Goal: Transaction & Acquisition: Subscribe to service/newsletter

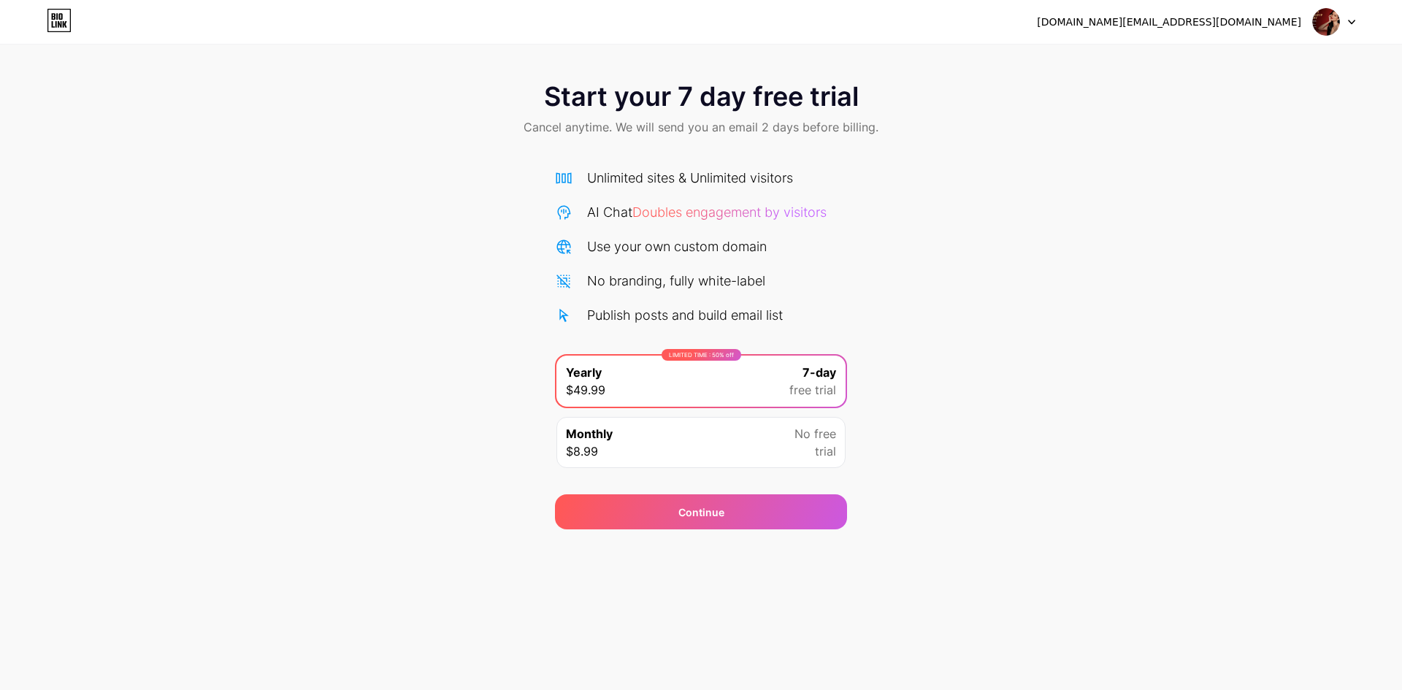
drag, startPoint x: 804, startPoint y: 447, endPoint x: 888, endPoint y: 446, distance: 84.0
click at [806, 447] on div "No free trial" at bounding box center [816, 442] width 42 height 35
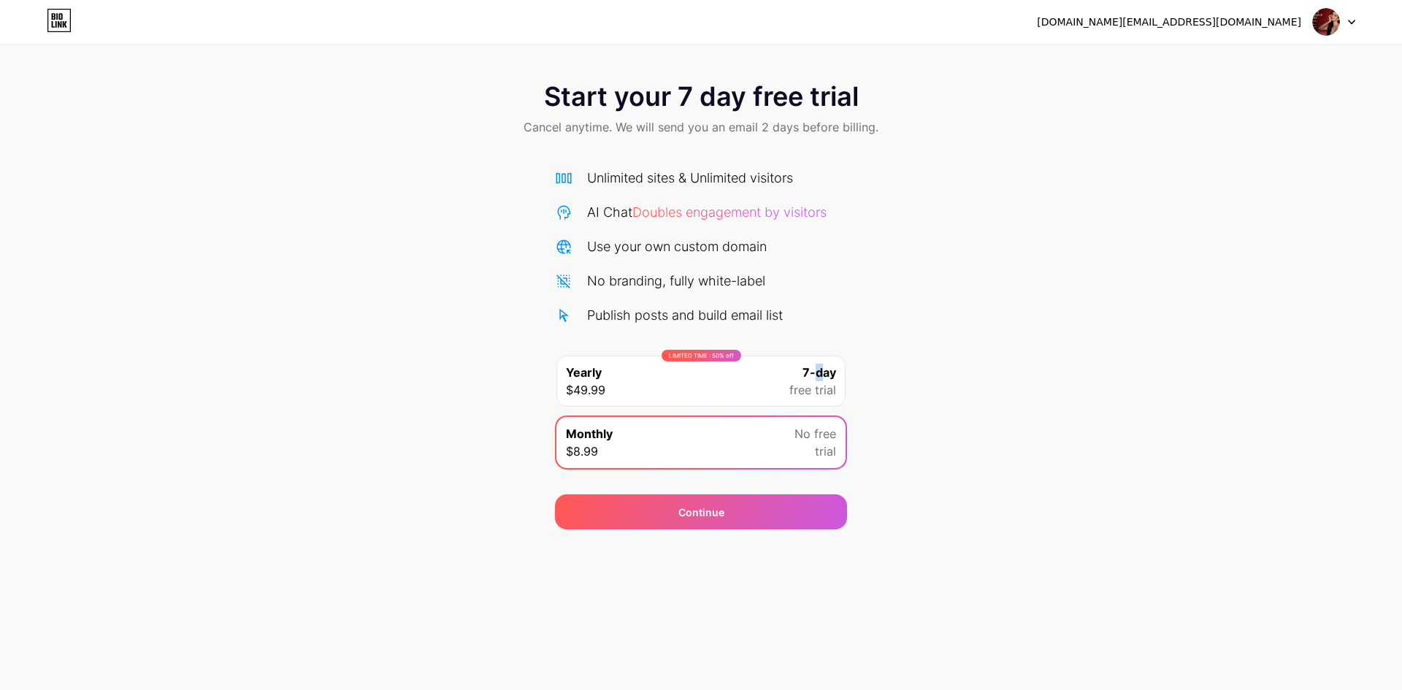
click at [819, 377] on span "7-day" at bounding box center [820, 373] width 34 height 18
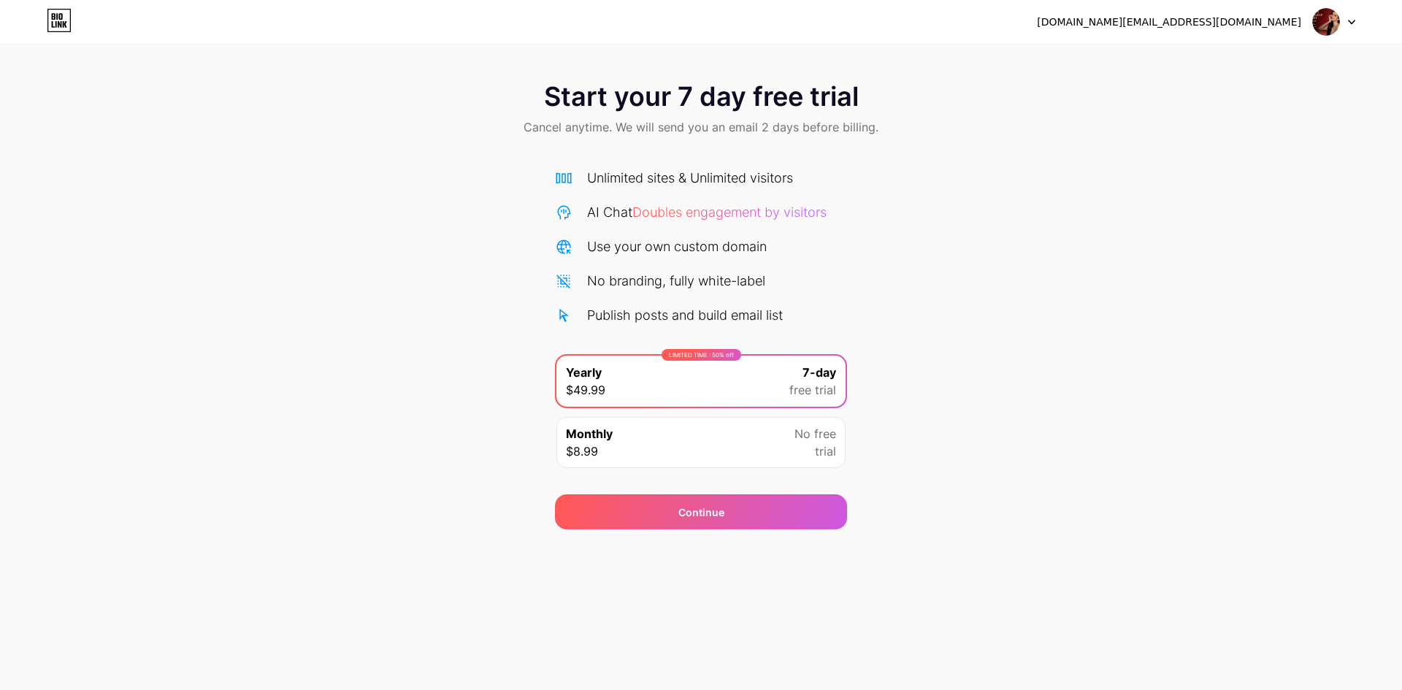
click at [779, 383] on div "LIMITED TIME : 50% off Yearly $49.99 7-day free trial" at bounding box center [701, 381] width 289 height 51
click at [764, 519] on div "Continue" at bounding box center [701, 511] width 292 height 35
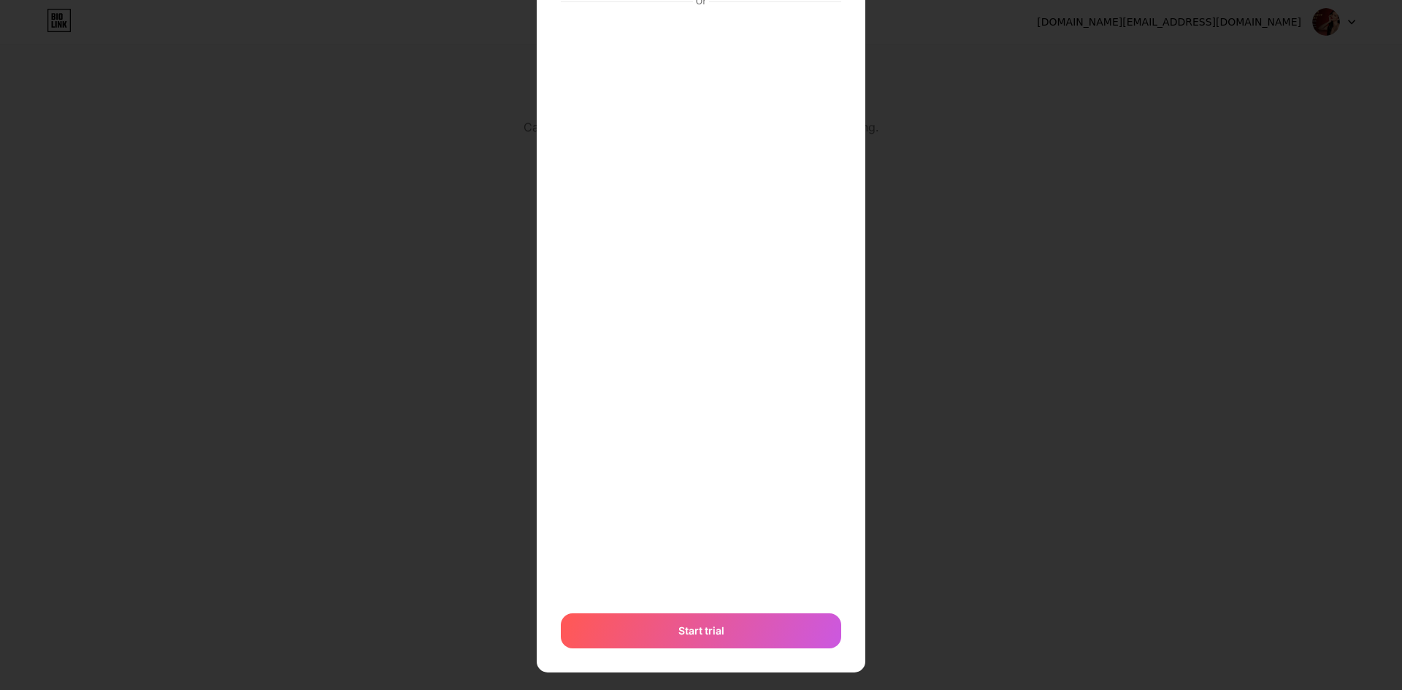
scroll to position [209, 0]
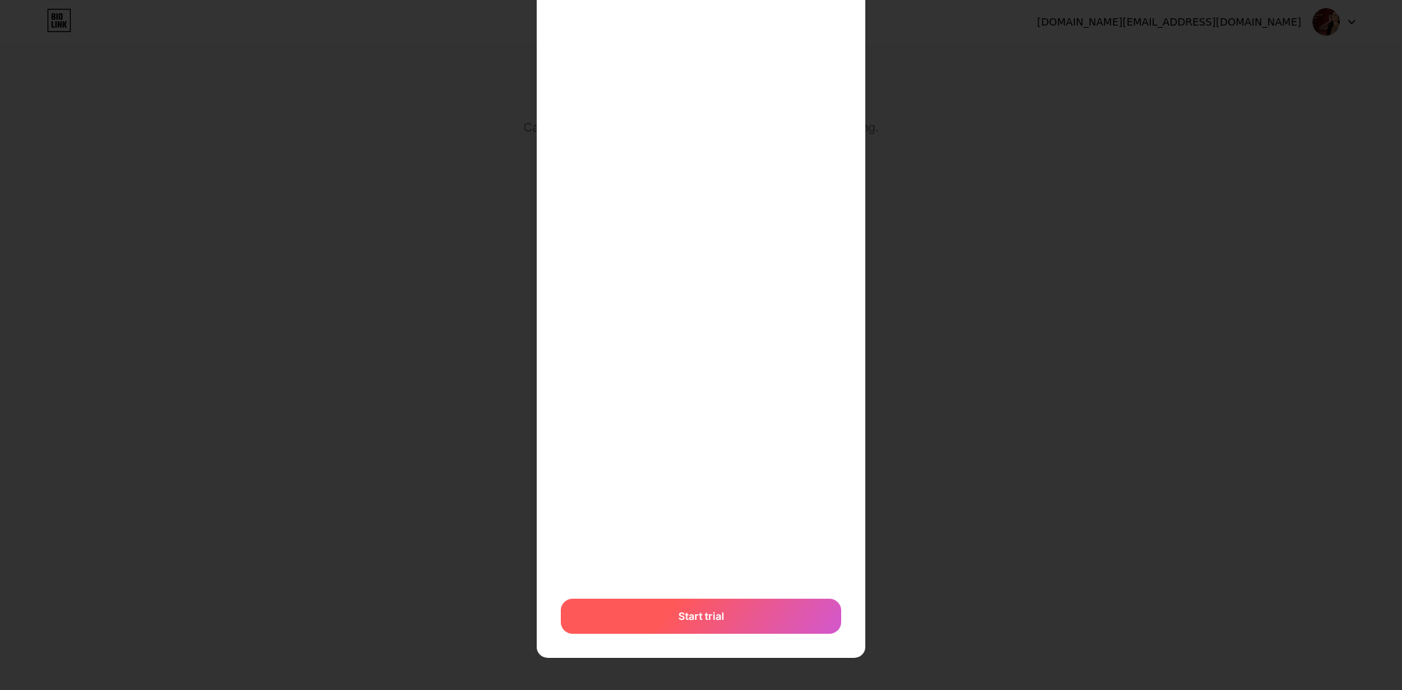
click at [736, 615] on div "Start trial" at bounding box center [701, 616] width 280 height 35
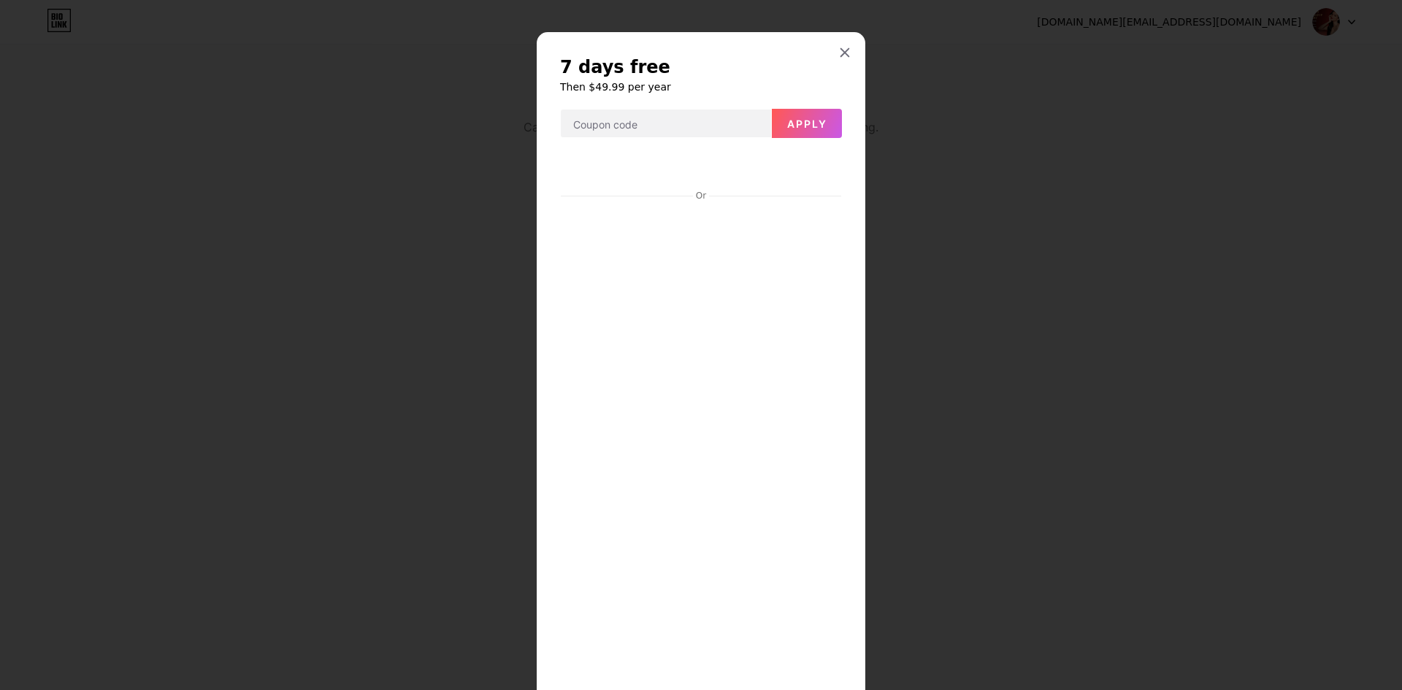
scroll to position [228, 0]
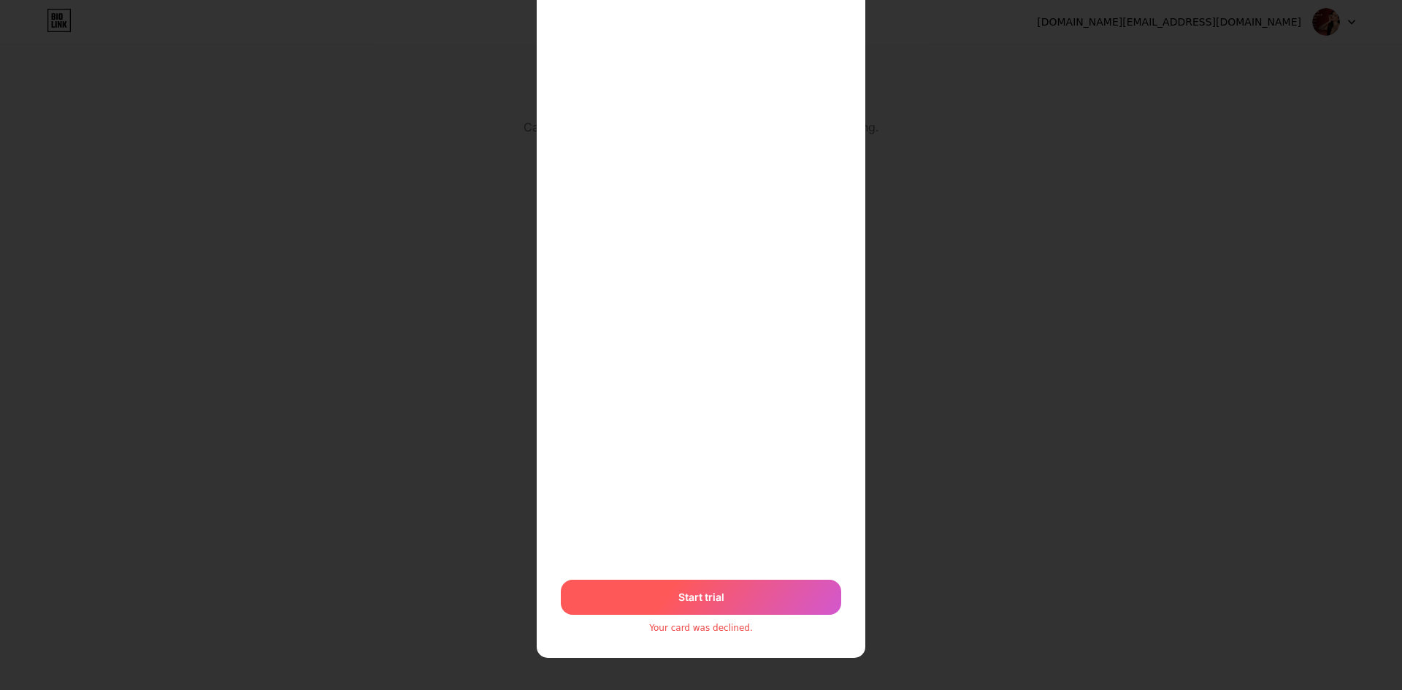
click at [732, 585] on div "Start trial" at bounding box center [701, 597] width 280 height 35
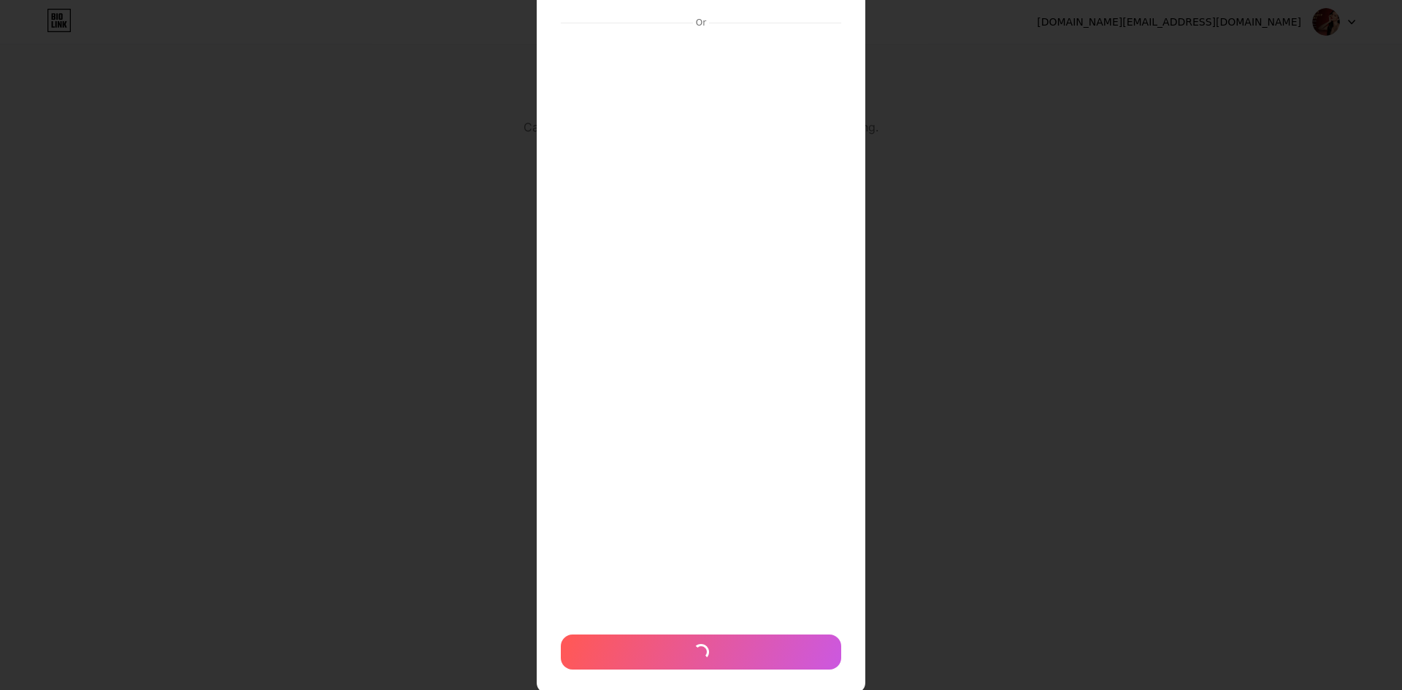
scroll to position [209, 0]
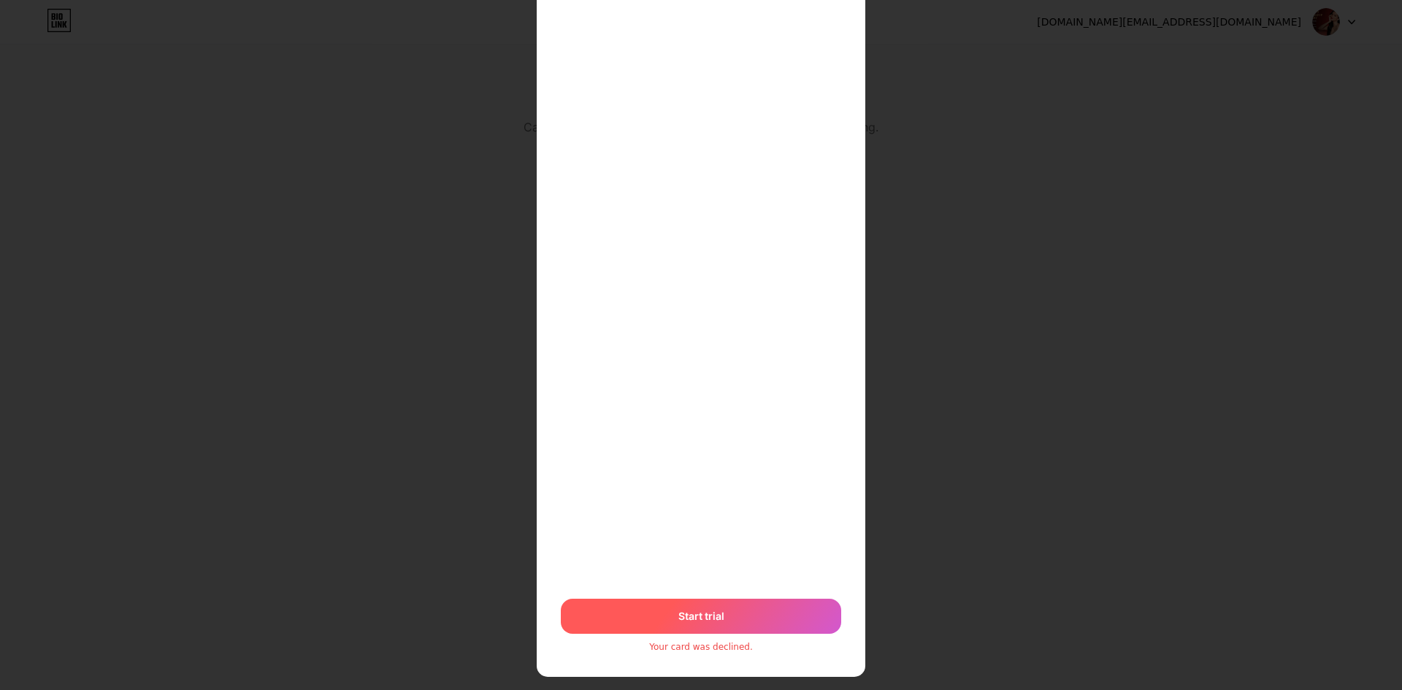
click at [691, 614] on span "Start trial" at bounding box center [701, 615] width 20 height 47
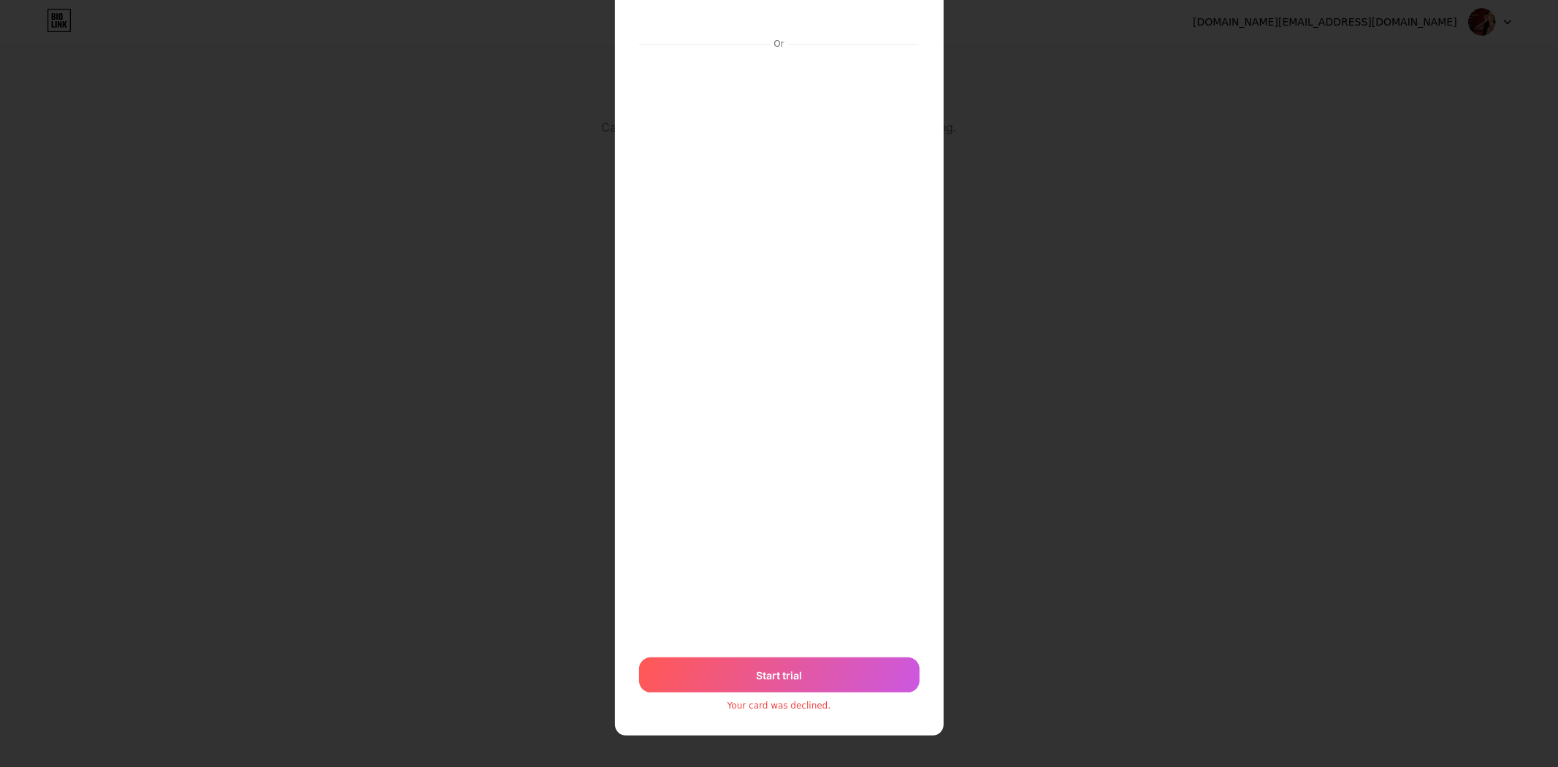
scroll to position [0, 0]
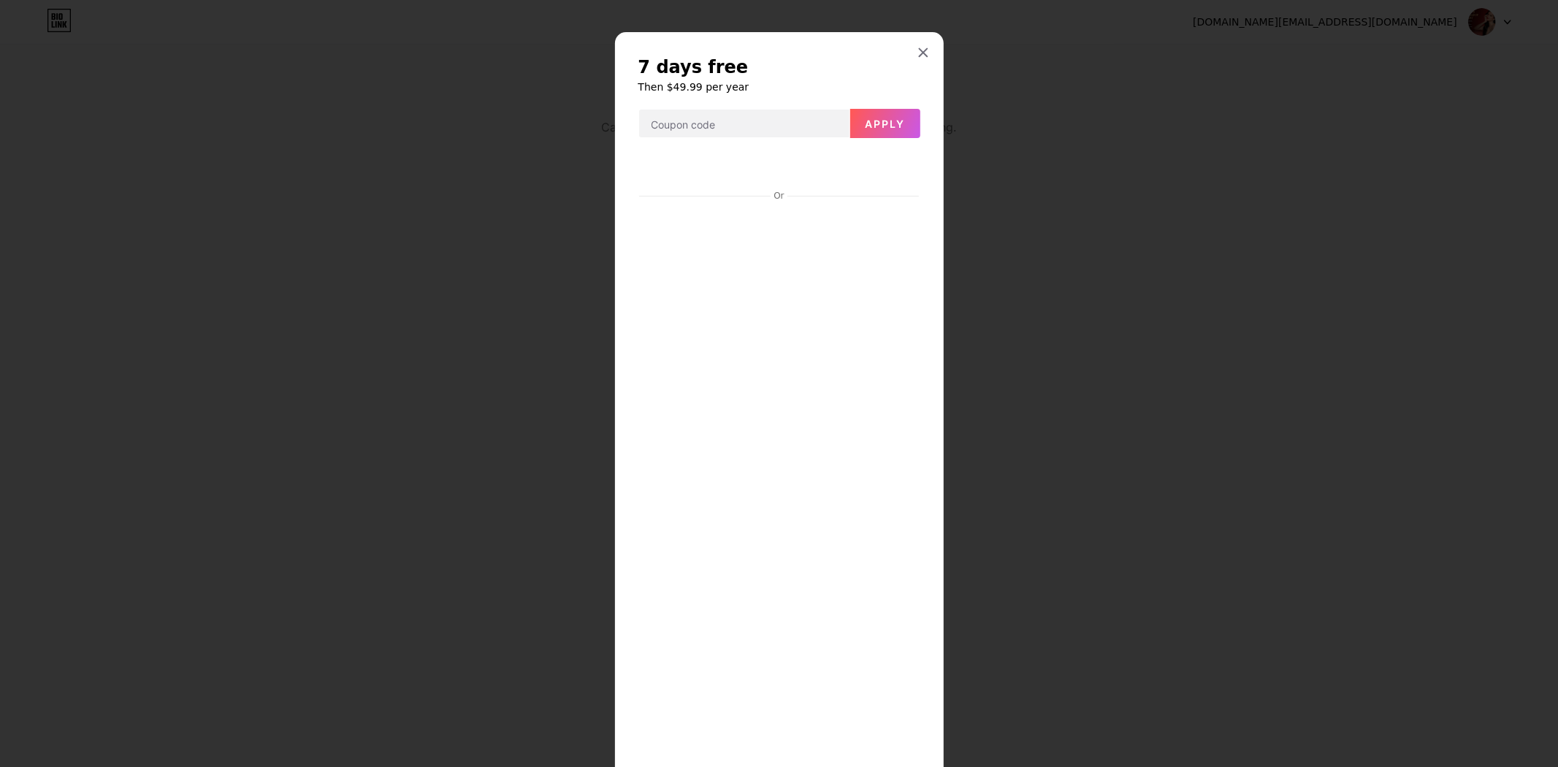
drag, startPoint x: 1201, startPoint y: 342, endPoint x: 1027, endPoint y: 234, distance: 204.7
click at [1201, 341] on div at bounding box center [779, 383] width 1558 height 767
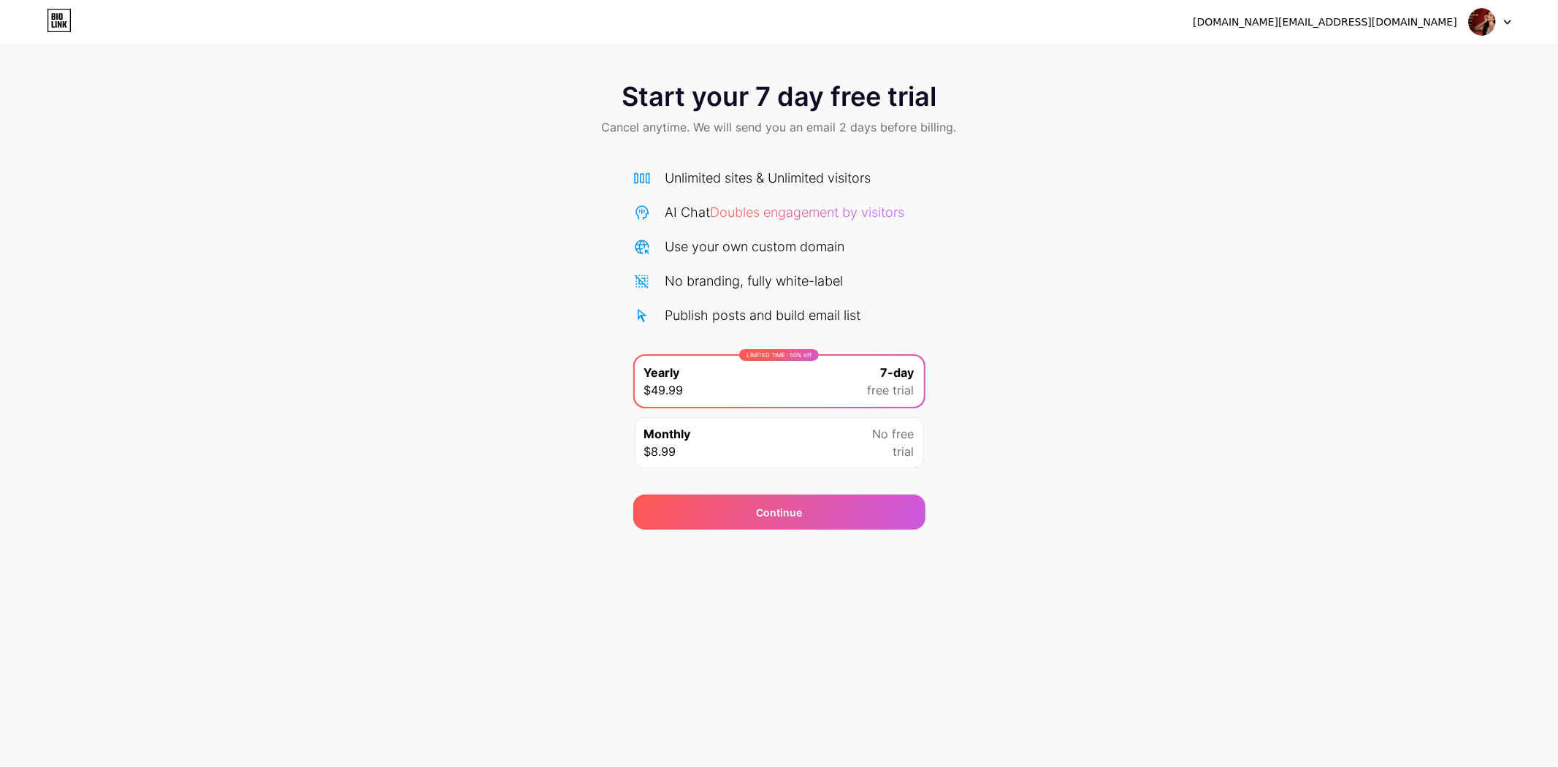
click at [792, 432] on div "Monthly $8.99 No free trial" at bounding box center [779, 442] width 289 height 51
drag, startPoint x: 665, startPoint y: 213, endPoint x: 914, endPoint y: 218, distance: 248.4
click at [914, 218] on div "AI Chat Doubles engagement by visitors" at bounding box center [779, 212] width 292 height 20
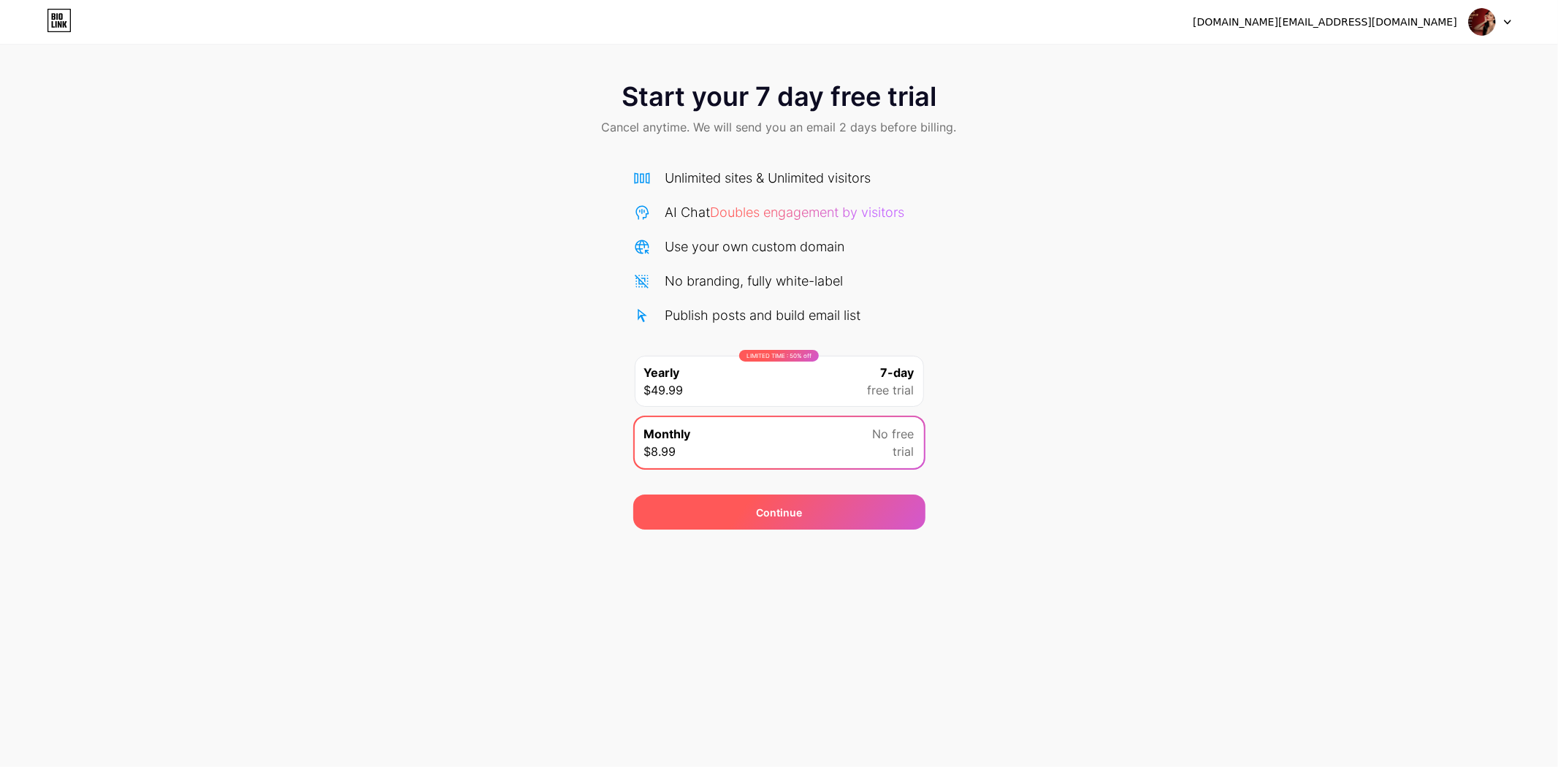
click at [859, 508] on div "Continue" at bounding box center [779, 511] width 292 height 35
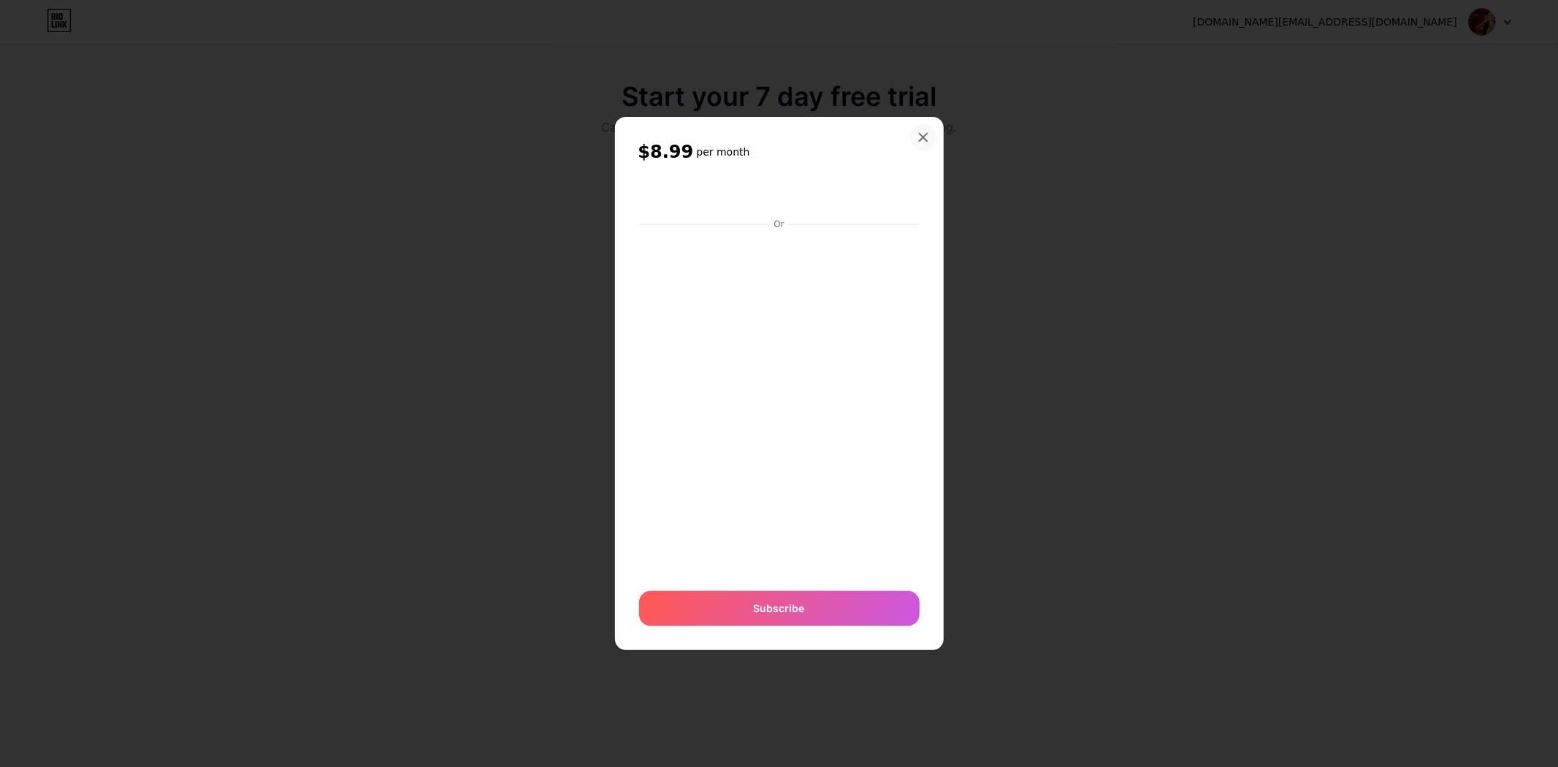
click at [918, 132] on icon at bounding box center [923, 137] width 12 height 12
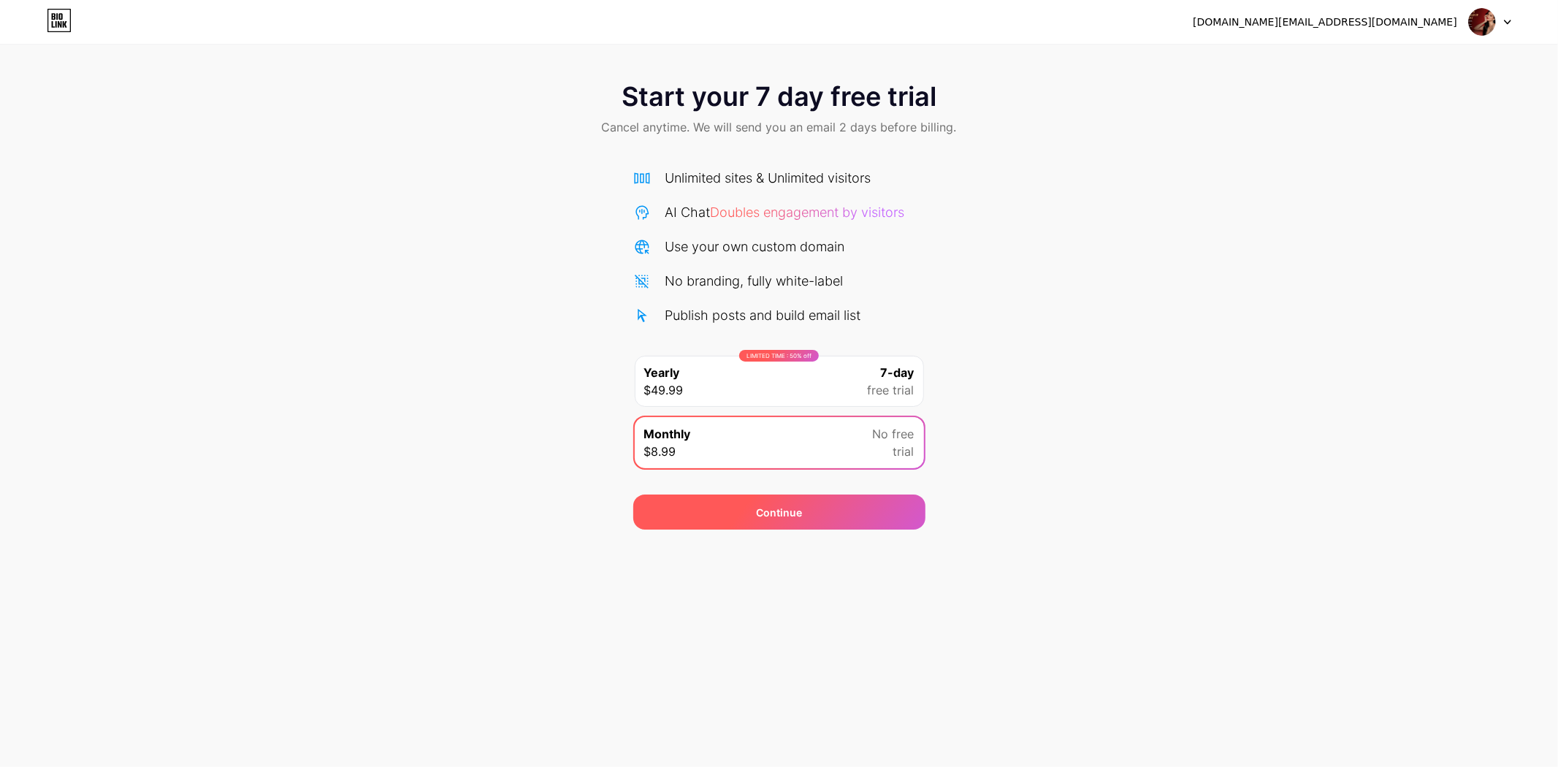
click at [790, 500] on div "Continue" at bounding box center [779, 511] width 292 height 35
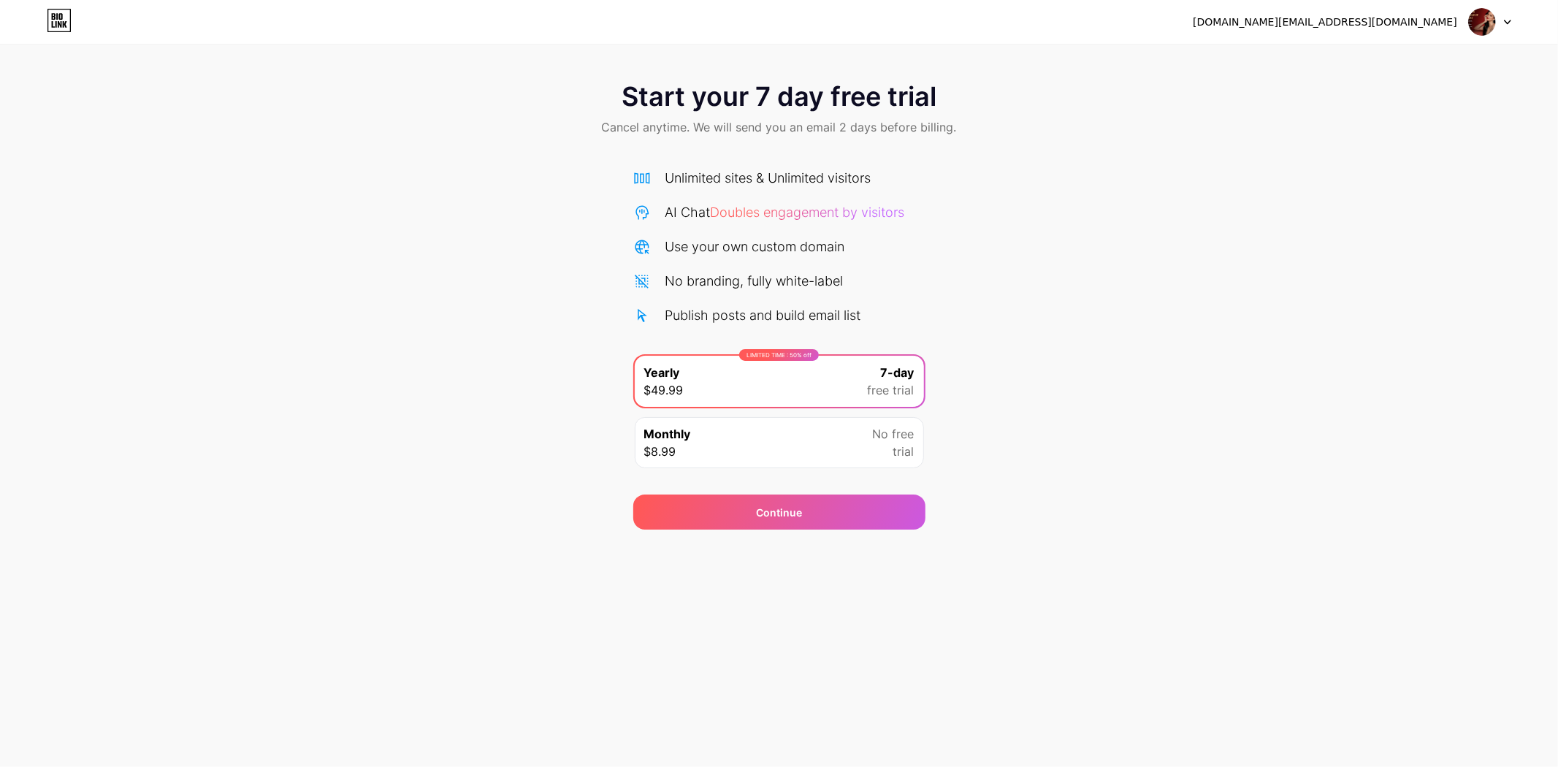
click at [711, 447] on div "Monthly $8.99 No free trial" at bounding box center [779, 442] width 289 height 51
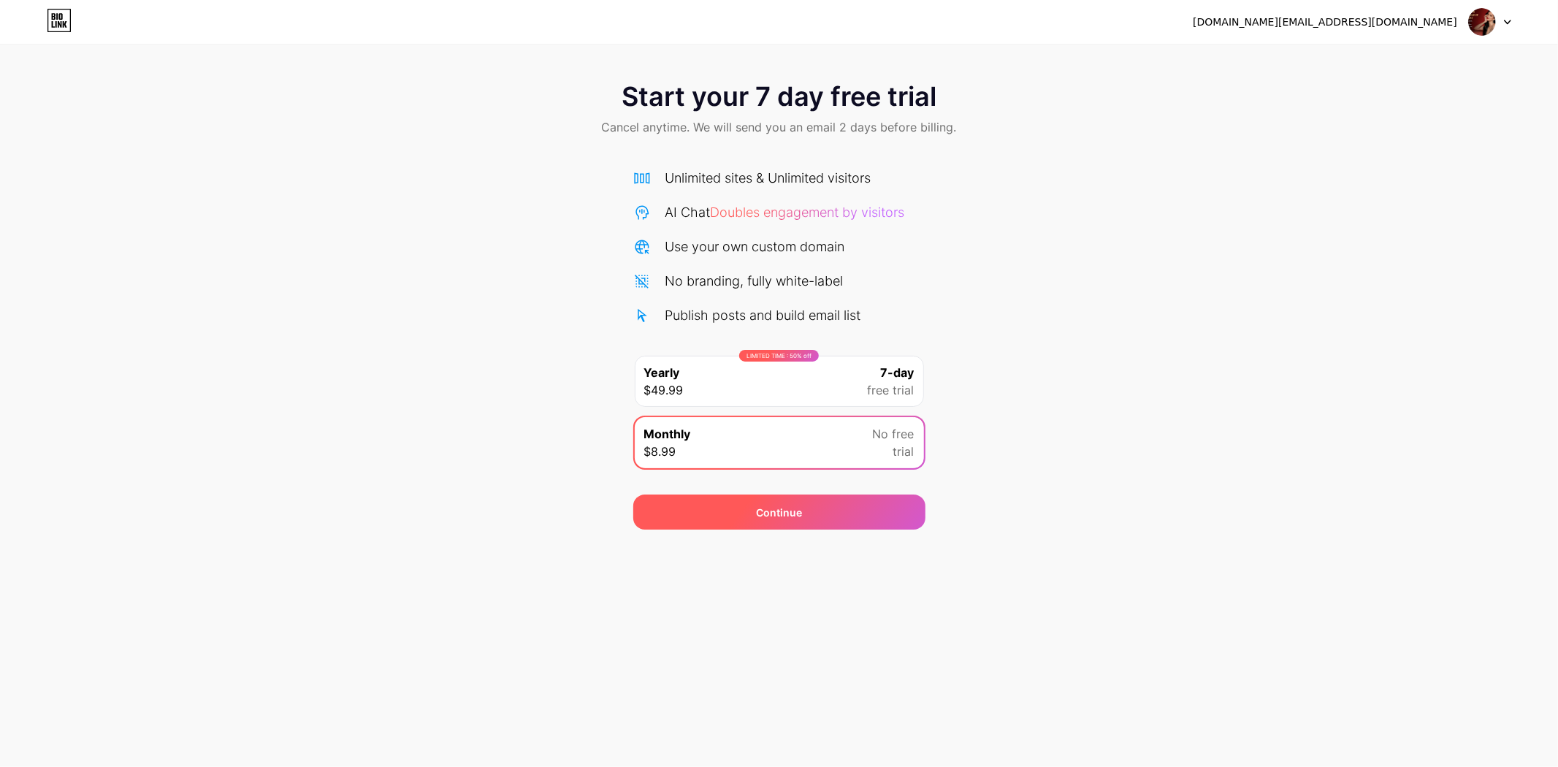
click at [805, 510] on div "Continue" at bounding box center [779, 511] width 292 height 35
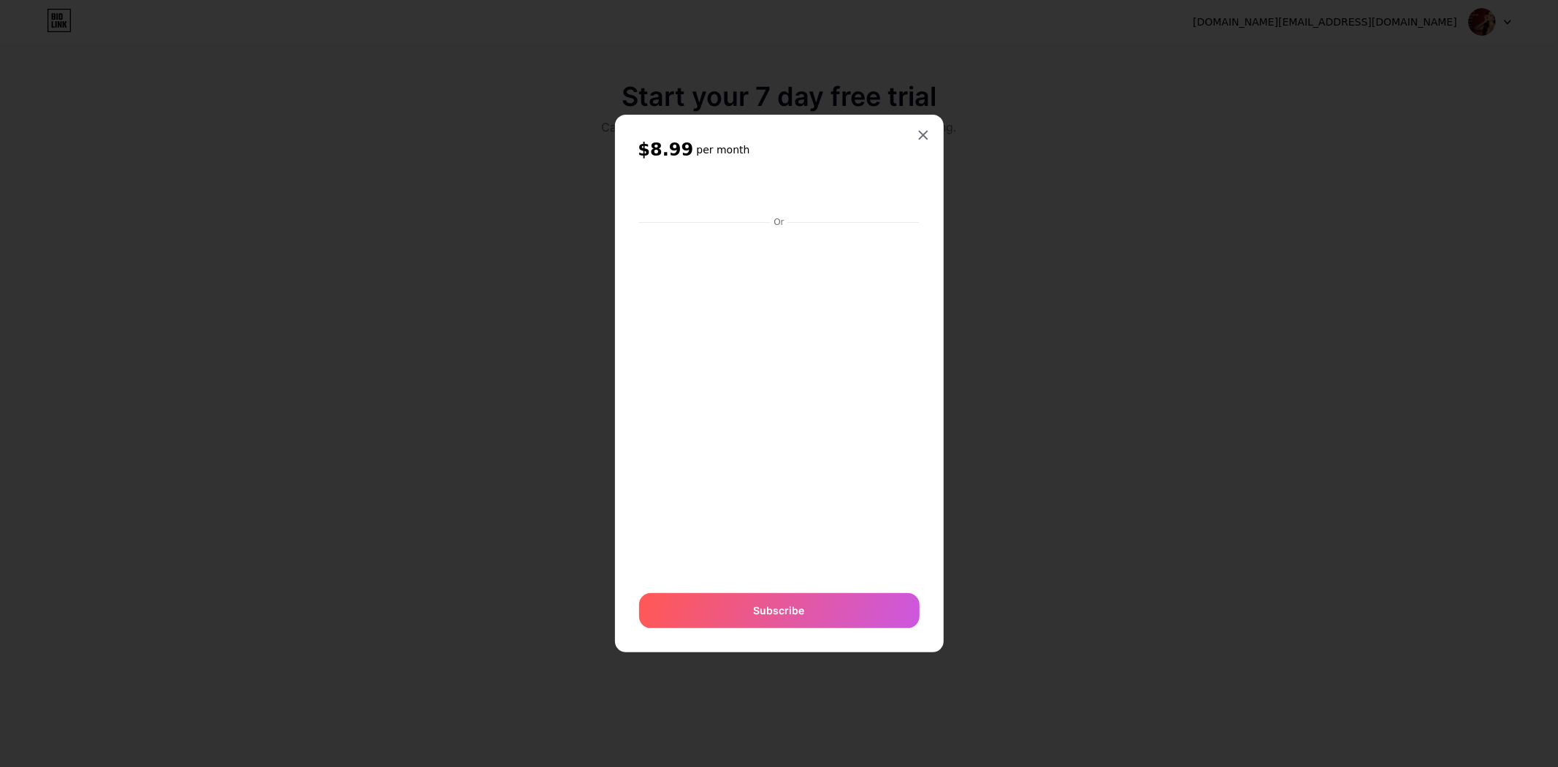
click at [960, 413] on div at bounding box center [779, 383] width 1558 height 767
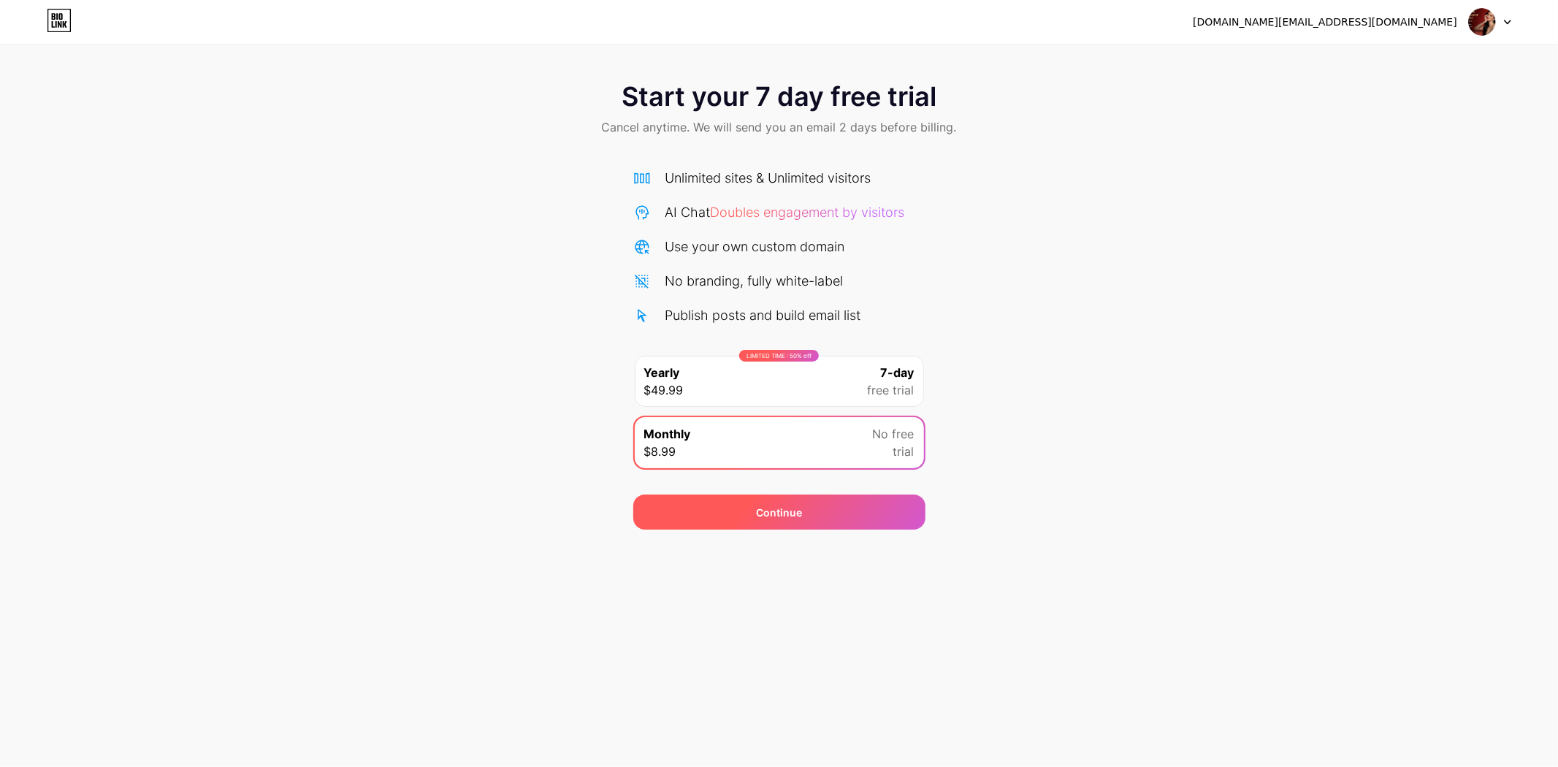
click at [828, 509] on div "Continue" at bounding box center [779, 511] width 292 height 35
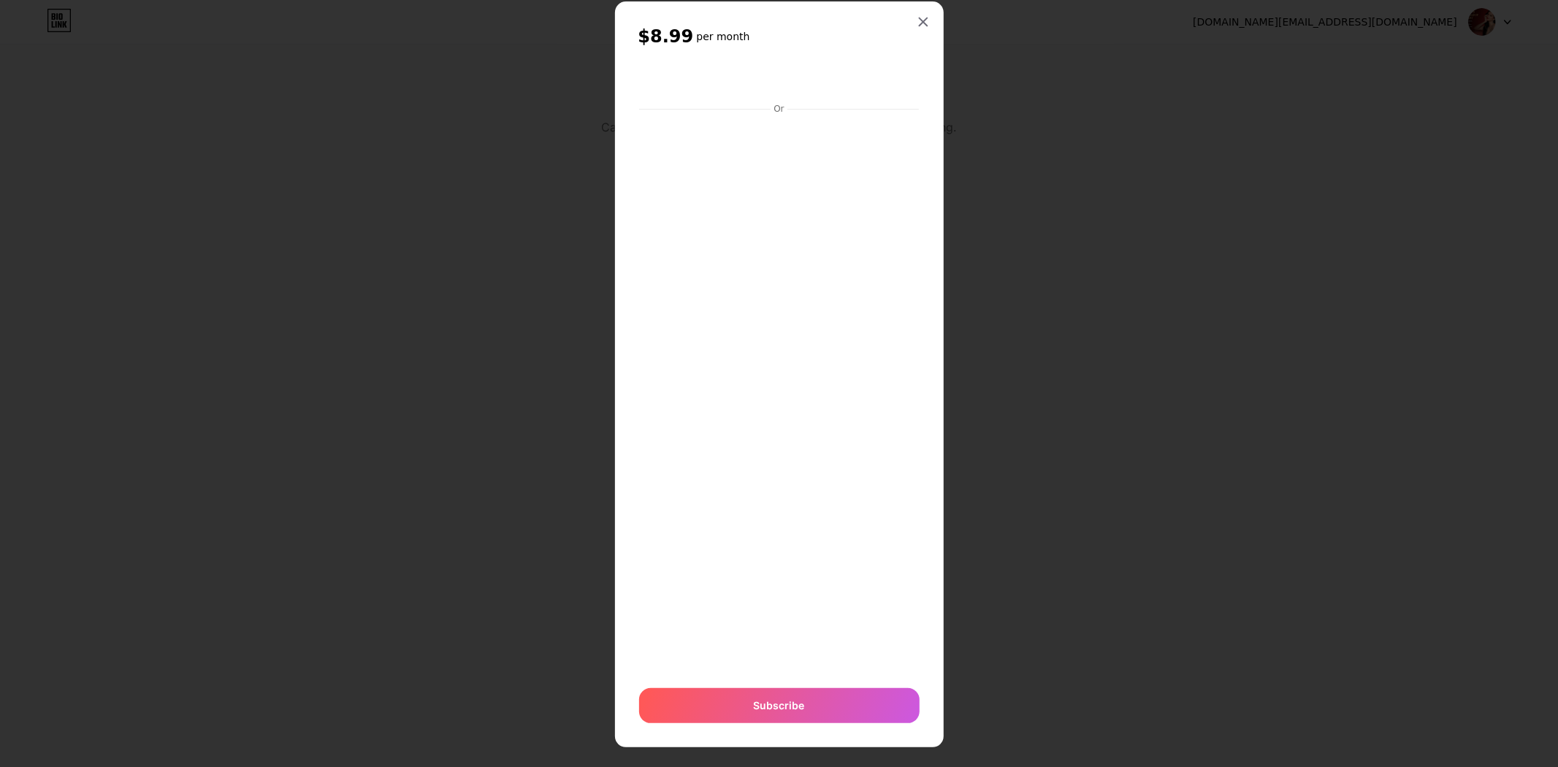
scroll to position [42, 0]
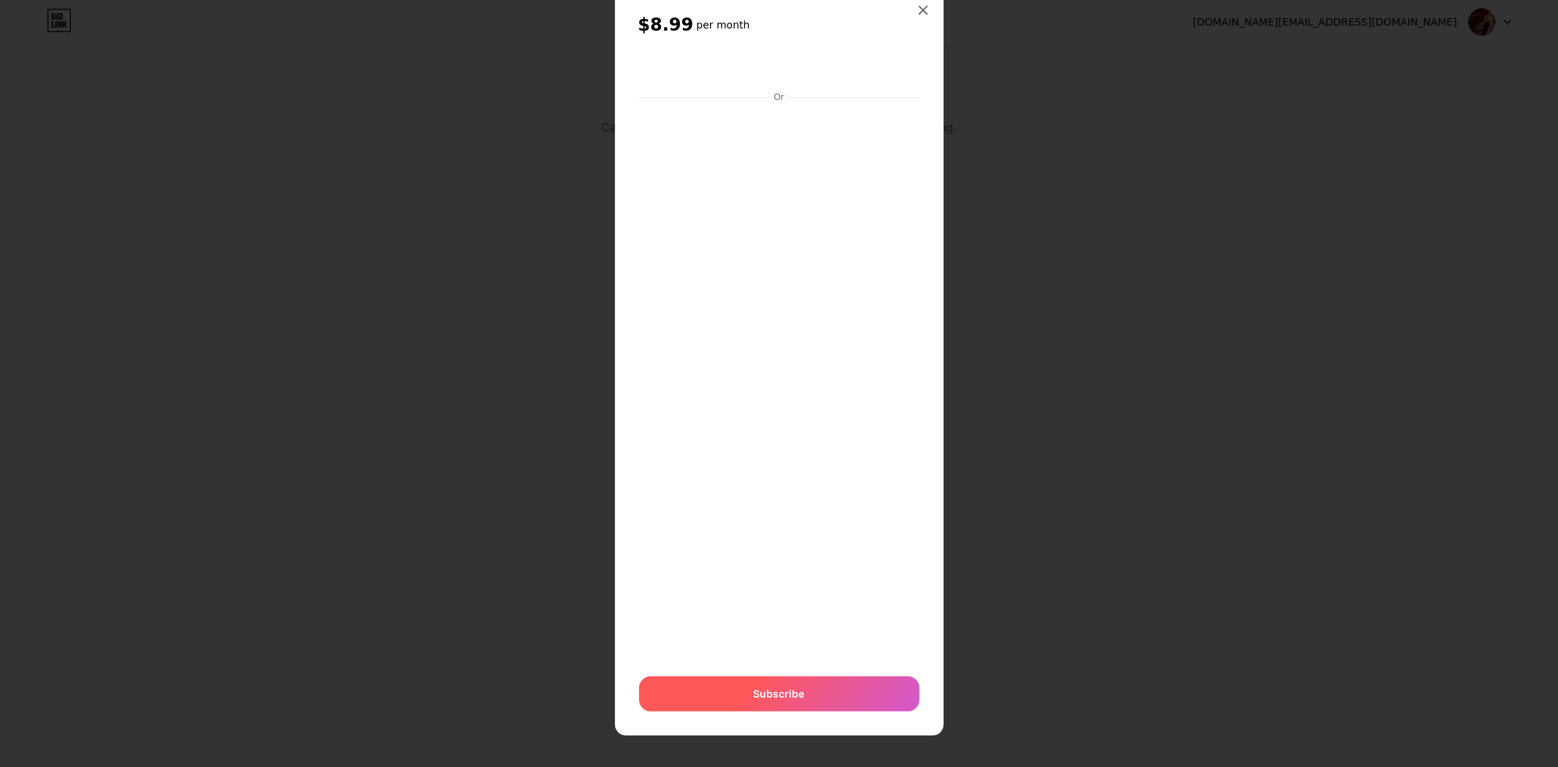
click at [809, 695] on div "Subscribe" at bounding box center [779, 693] width 280 height 35
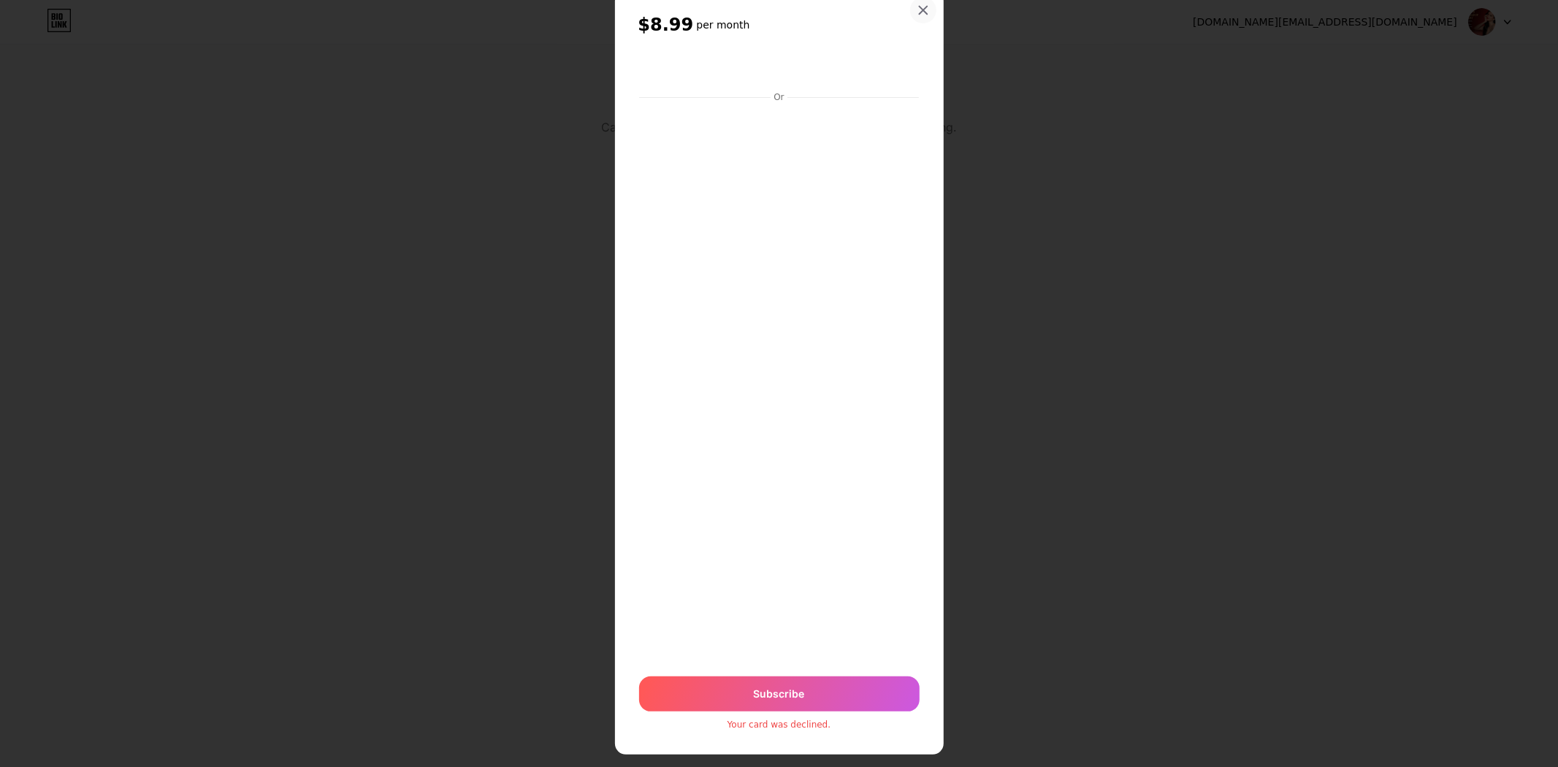
click at [910, 9] on div at bounding box center [923, 10] width 26 height 26
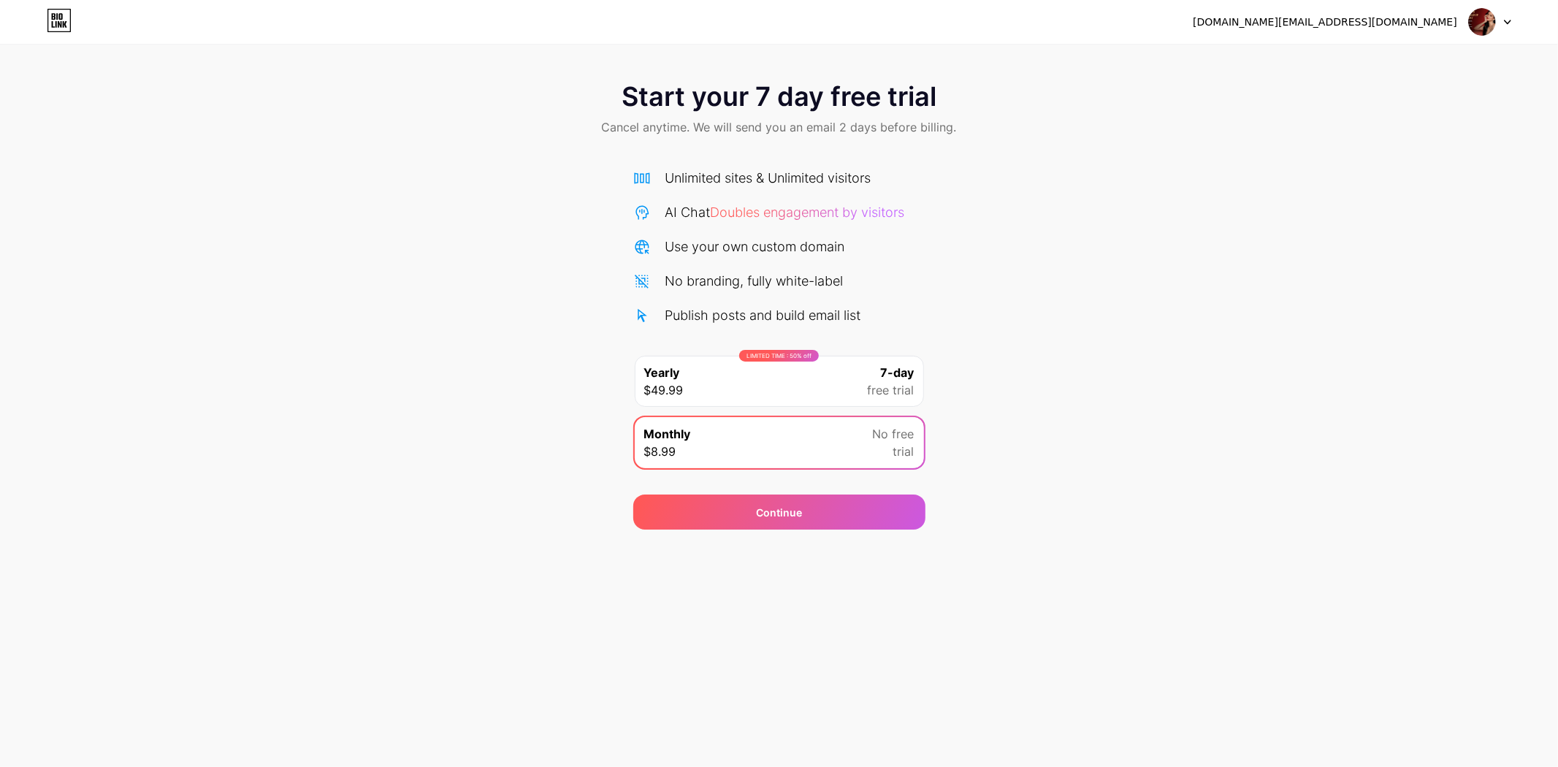
click at [864, 375] on div "LIMITED TIME : 50% off Yearly $49.99 7-day free trial" at bounding box center [779, 381] width 289 height 51
click at [873, 443] on div "No free trial" at bounding box center [894, 442] width 42 height 35
click at [1031, 315] on div "Start your 7 day free trial Cancel anytime. We will send you an email 2 days be…" at bounding box center [779, 298] width 1558 height 462
click at [859, 375] on div "LIMITED TIME : 50% off Yearly $49.99 7-day free trial" at bounding box center [779, 381] width 289 height 51
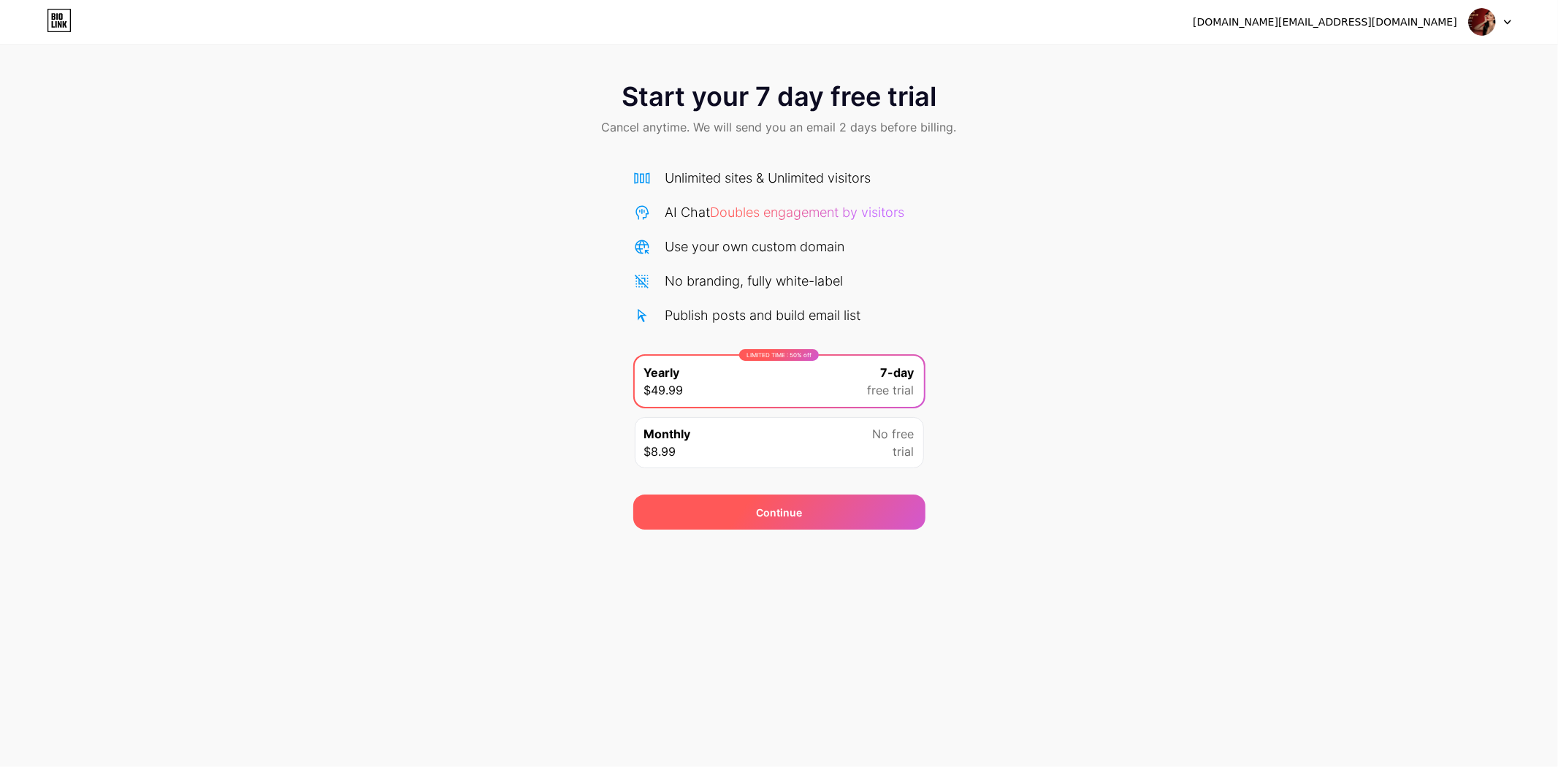
click at [857, 508] on div "Continue" at bounding box center [779, 511] width 292 height 35
click at [793, 462] on div "Monthly $8.99 No free trial" at bounding box center [779, 442] width 289 height 51
click at [843, 513] on div "Continue" at bounding box center [779, 511] width 292 height 35
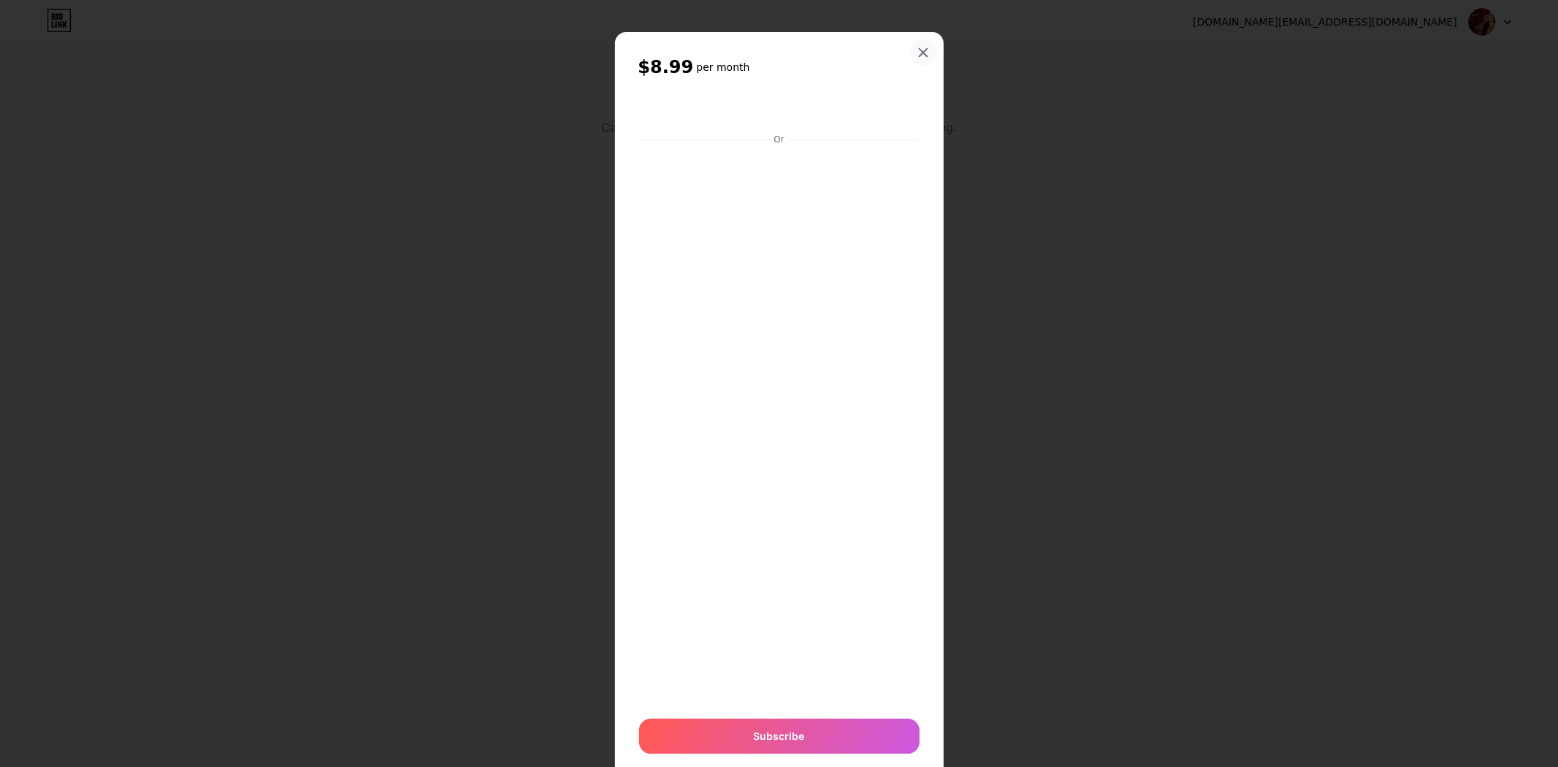
click at [920, 56] on icon at bounding box center [923, 53] width 8 height 8
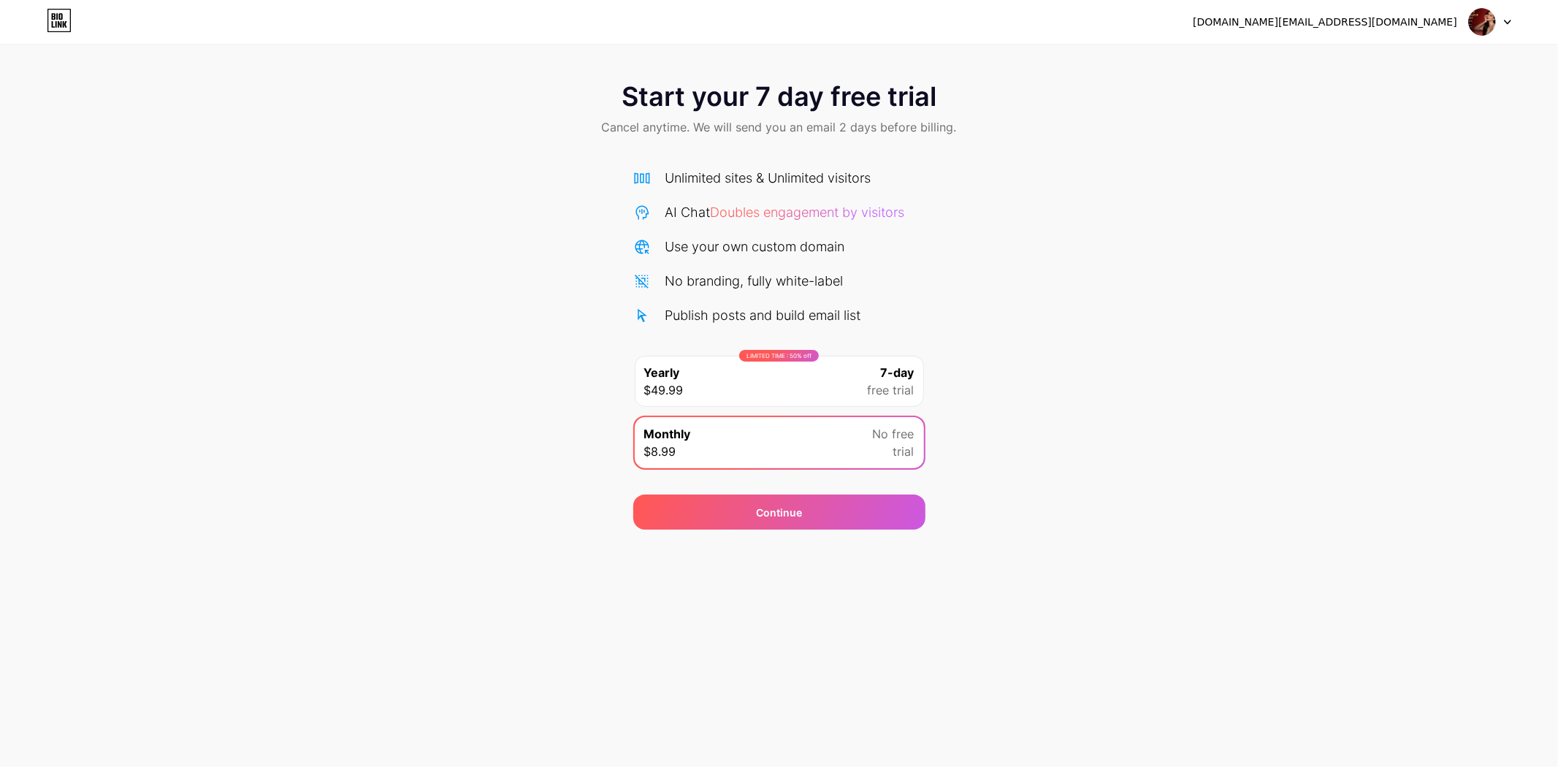
click at [838, 374] on div "LIMITED TIME : 50% off Yearly $49.99 7-day free trial" at bounding box center [779, 381] width 289 height 51
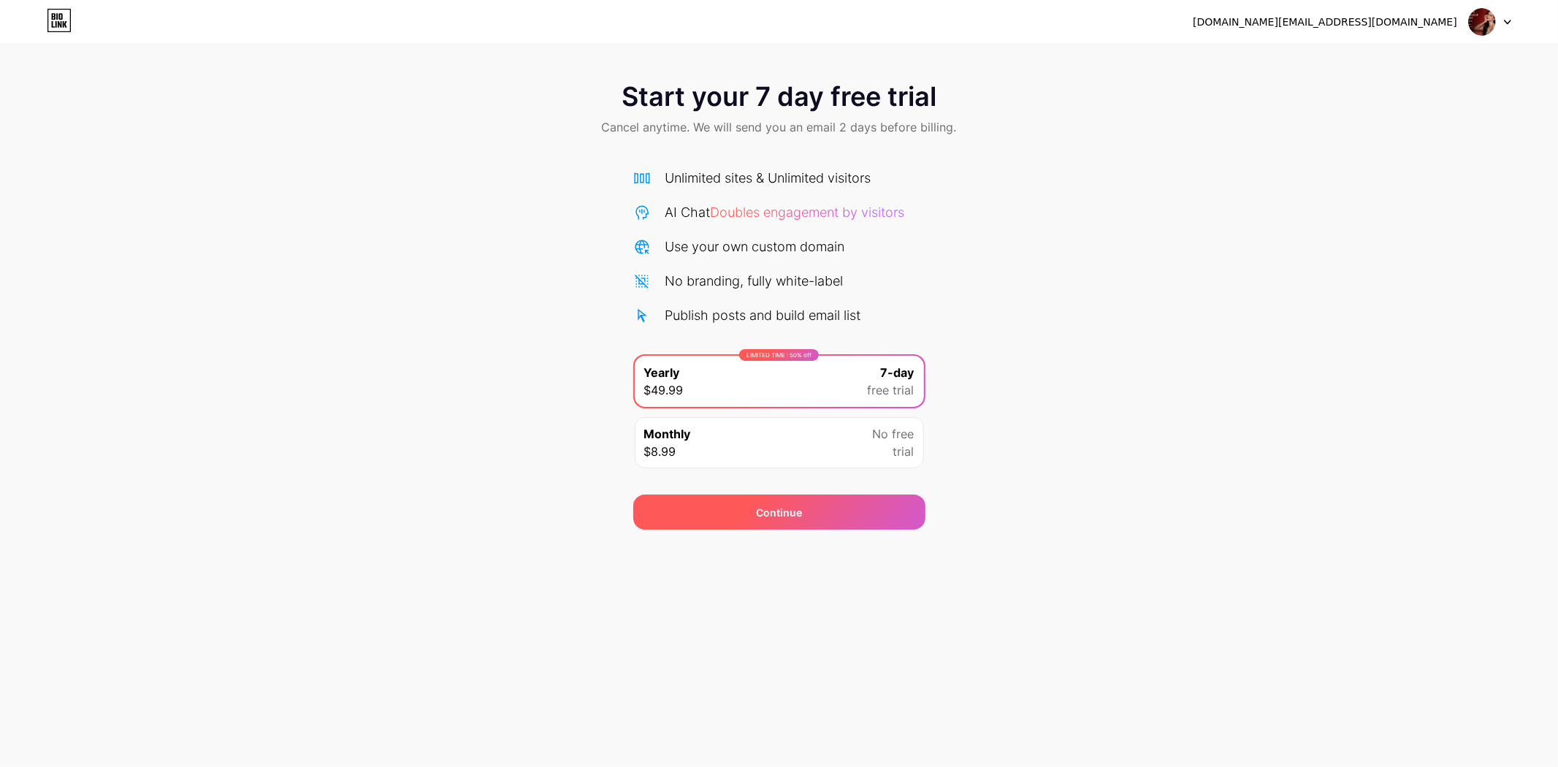
click at [831, 509] on div "Continue" at bounding box center [779, 511] width 292 height 35
